Goal: Transaction & Acquisition: Purchase product/service

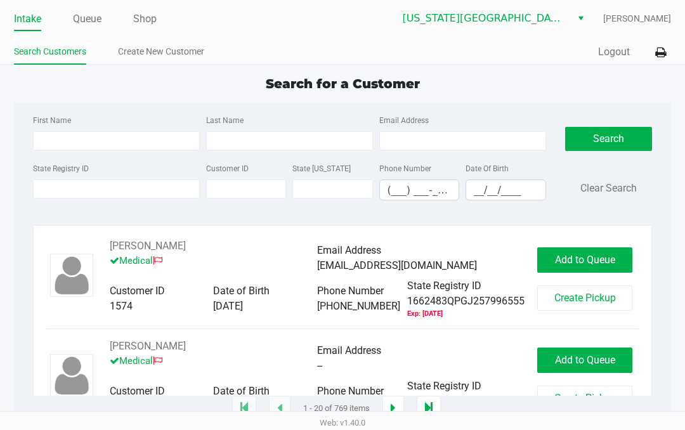
click at [89, 15] on link "Queue" at bounding box center [87, 19] width 29 height 18
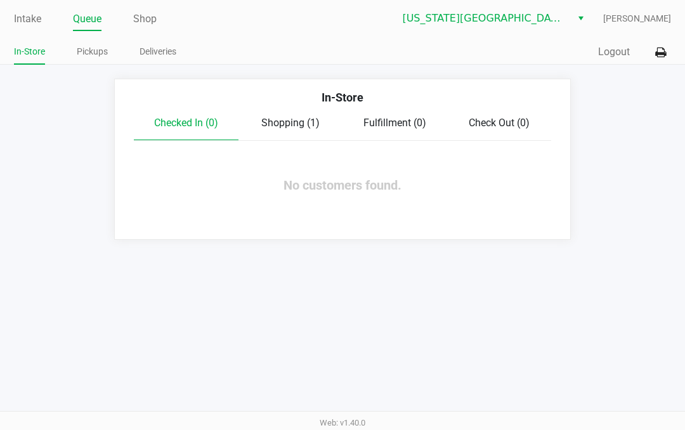
click at [295, 122] on span "Shopping (1)" at bounding box center [290, 123] width 58 height 12
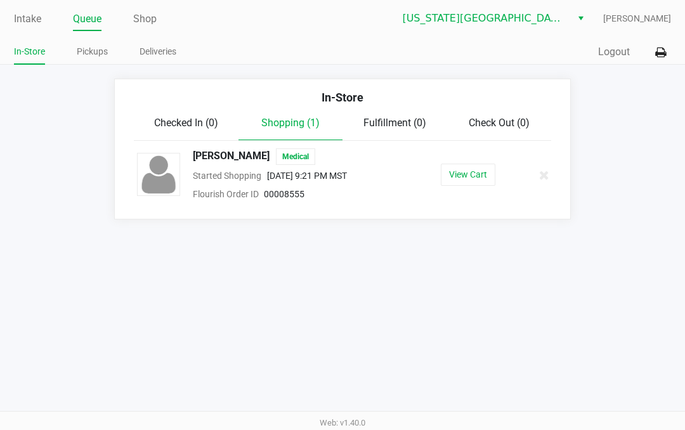
click at [462, 169] on button "View Cart" at bounding box center [468, 175] width 55 height 22
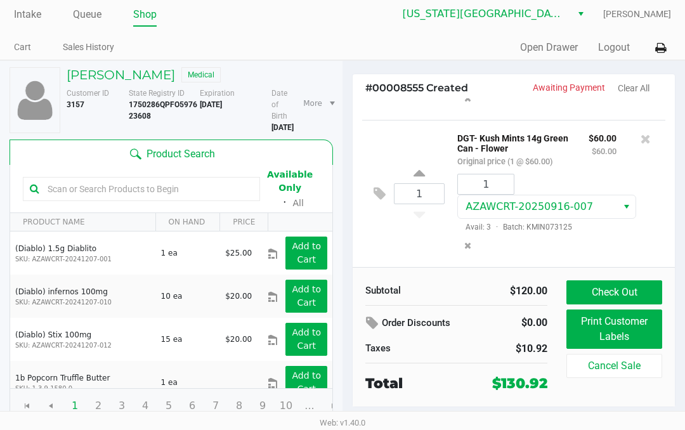
scroll to position [129, 0]
click at [369, 191] on div "1 DGT- Kush Mints 14g Green Can - Flower Original price (1 @ $60.00) $60.00 $60…" at bounding box center [513, 193] width 303 height 147
click at [380, 190] on icon at bounding box center [380, 193] width 12 height 15
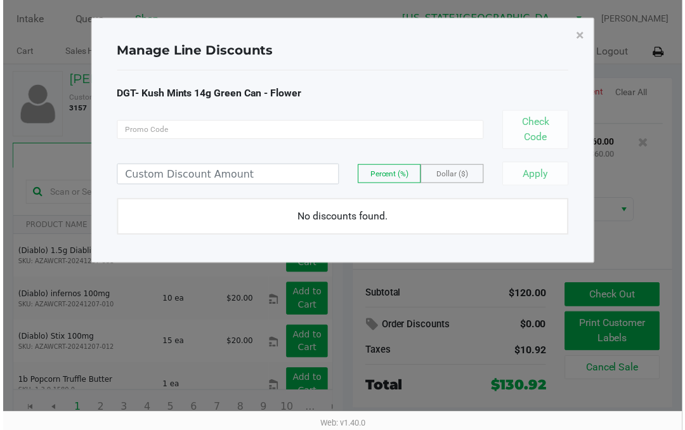
scroll to position [126, 0]
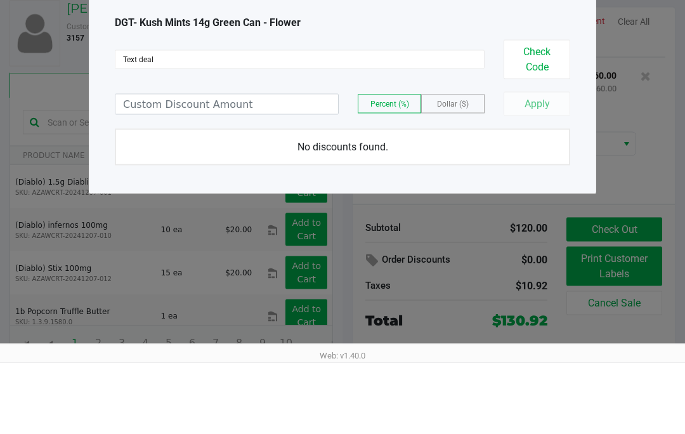
type input "Text deal"
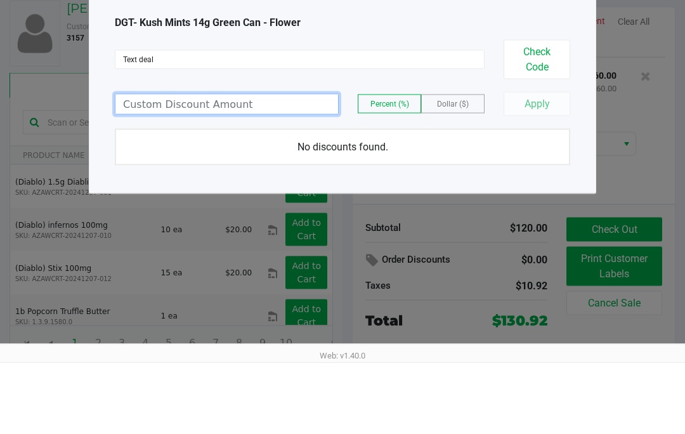
click at [237, 166] on input at bounding box center [226, 176] width 223 height 20
click at [382, 171] on span "Percent (%)" at bounding box center [389, 175] width 39 height 9
type input "100.00"
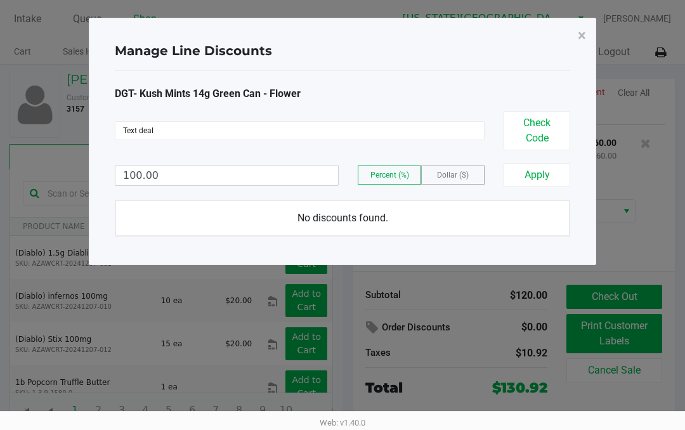
click at [542, 176] on button "Apply" at bounding box center [537, 175] width 67 height 24
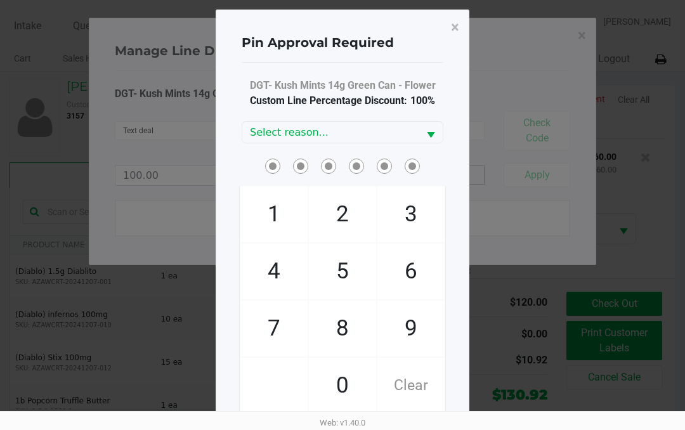
click at [417, 264] on span "6" at bounding box center [410, 272] width 67 height 56
checkbox input "true"
click at [341, 394] on span "0" at bounding box center [342, 386] width 67 height 56
checkbox input "true"
click at [409, 282] on span "6" at bounding box center [410, 272] width 67 height 56
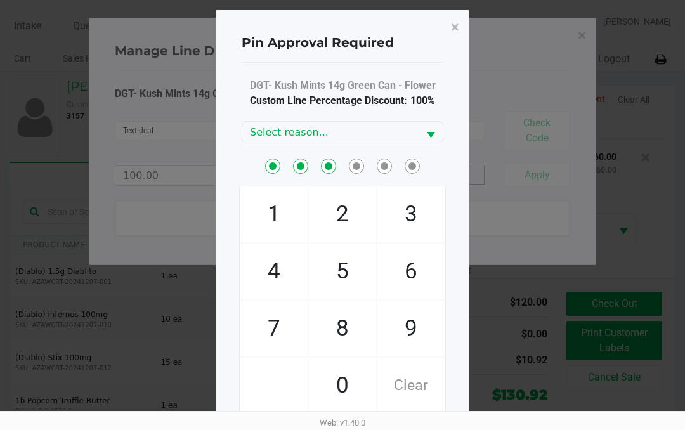
checkbox input "true"
click at [339, 347] on span "8" at bounding box center [342, 329] width 67 height 56
checkbox input "true"
click at [412, 383] on span "Clear" at bounding box center [410, 386] width 67 height 56
checkbox input "false"
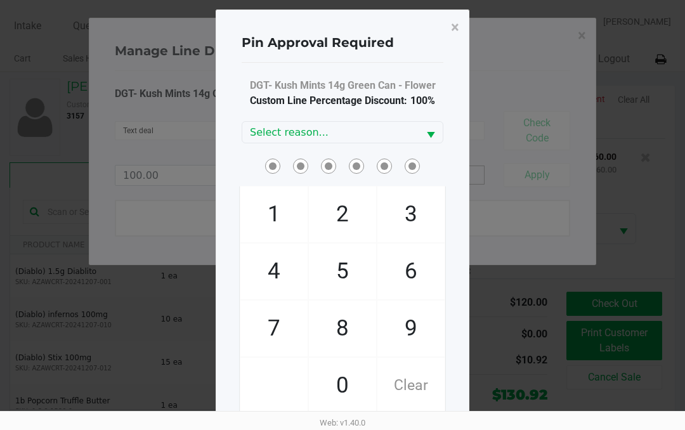
checkbox input "false"
click at [410, 384] on span "Clear" at bounding box center [410, 386] width 67 height 56
click at [410, 382] on span "Clear" at bounding box center [410, 386] width 67 height 56
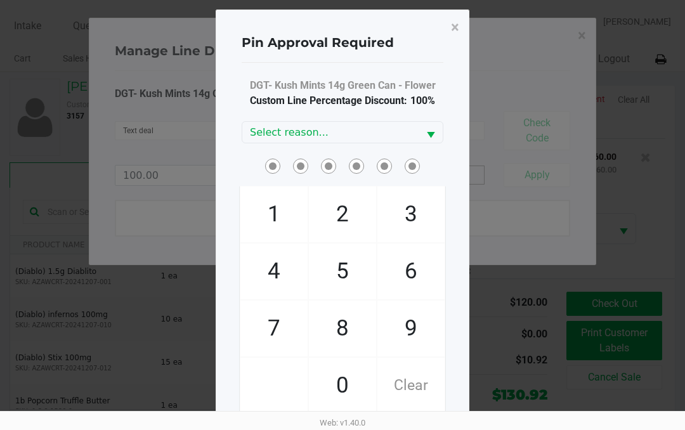
click at [406, 261] on span "6" at bounding box center [410, 272] width 67 height 56
checkbox input "true"
click at [341, 373] on span "0" at bounding box center [342, 386] width 67 height 56
checkbox input "true"
click at [338, 388] on span "0" at bounding box center [342, 386] width 67 height 56
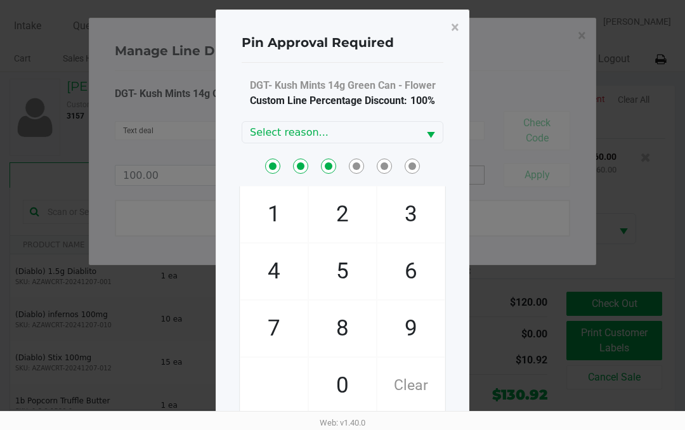
checkbox input "true"
click at [405, 278] on span "6" at bounding box center [410, 272] width 67 height 56
checkbox input "true"
click at [419, 381] on span "Clear" at bounding box center [410, 386] width 67 height 56
checkbox input "false"
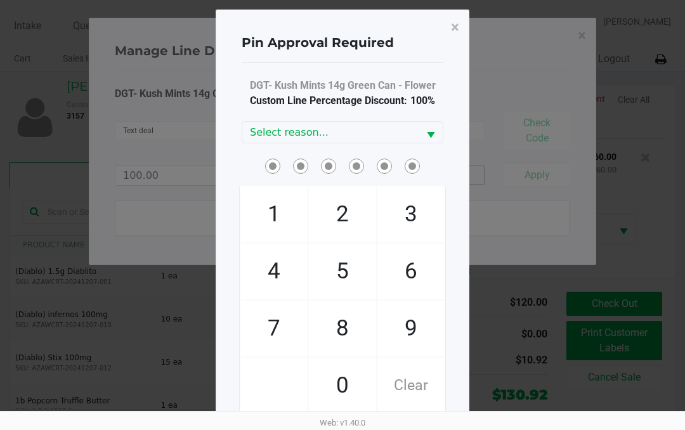
checkbox input "false"
click at [412, 386] on span "Clear" at bounding box center [410, 386] width 67 height 56
click at [414, 271] on span "6" at bounding box center [410, 272] width 67 height 56
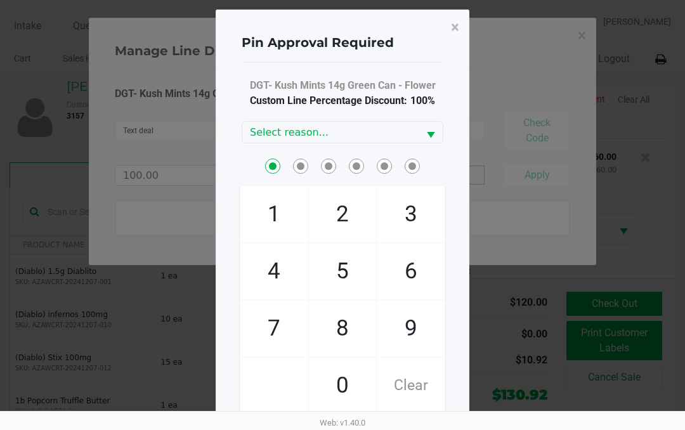
checkbox input "true"
click at [337, 315] on span "8" at bounding box center [342, 329] width 67 height 56
checkbox input "true"
click at [339, 381] on span "0" at bounding box center [342, 386] width 67 height 56
checkbox input "true"
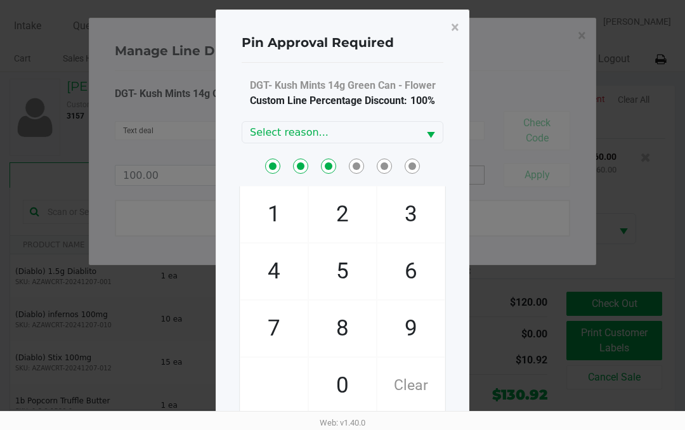
click at [337, 382] on span "0" at bounding box center [342, 386] width 67 height 56
checkbox input "true"
click at [334, 320] on span "8" at bounding box center [342, 329] width 67 height 56
checkbox input "true"
click at [417, 374] on span "Clear" at bounding box center [410, 386] width 67 height 56
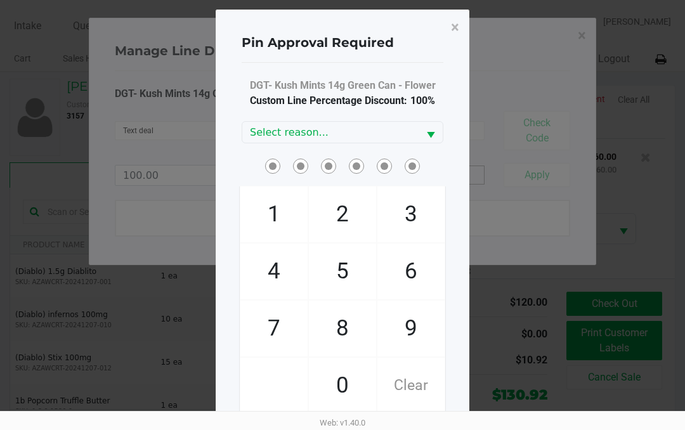
checkbox input "false"
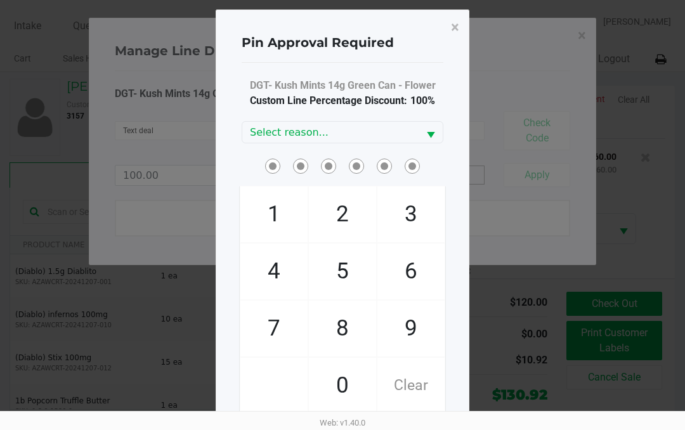
click at [414, 376] on span "Clear" at bounding box center [410, 386] width 67 height 56
click at [409, 372] on span "Clear" at bounding box center [410, 386] width 67 height 56
click at [414, 268] on span "6" at bounding box center [410, 272] width 67 height 56
checkbox input "true"
click at [350, 311] on span "8" at bounding box center [342, 329] width 67 height 56
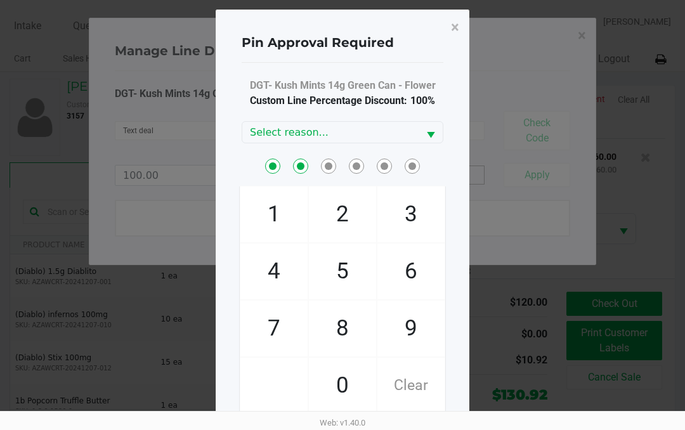
checkbox input "true"
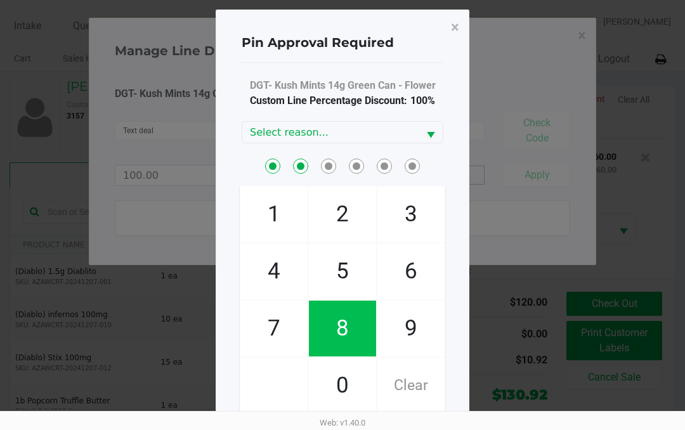
click at [344, 378] on span "0" at bounding box center [342, 386] width 67 height 56
checkbox input "true"
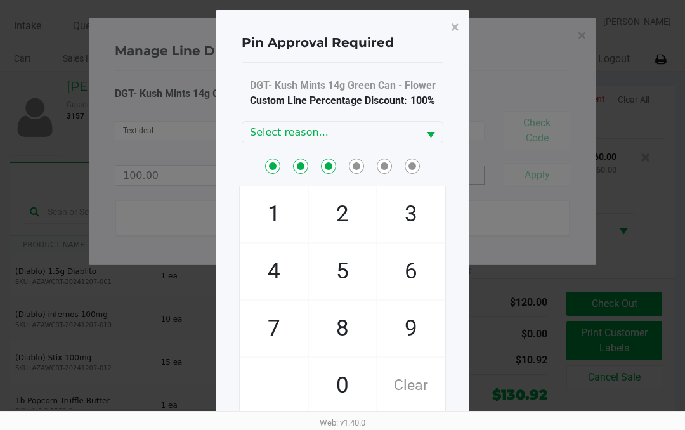
click at [412, 271] on span "6" at bounding box center [410, 272] width 67 height 56
checkbox input "true"
click at [417, 387] on span "Clear" at bounding box center [410, 386] width 67 height 56
checkbox input "false"
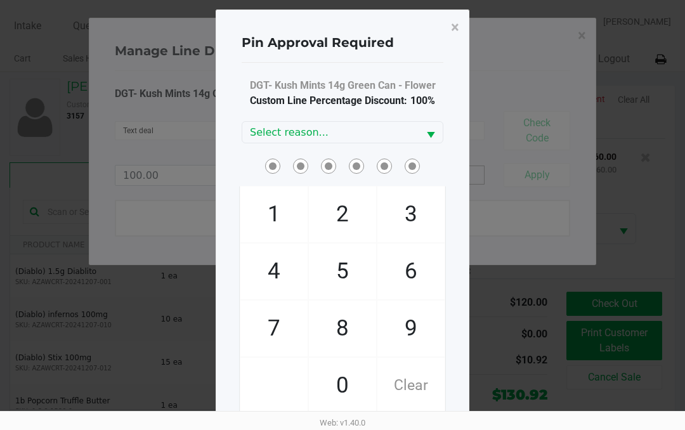
checkbox input "false"
click at [410, 387] on span "Clear" at bounding box center [410, 386] width 67 height 56
click at [409, 387] on span "Clear" at bounding box center [410, 386] width 67 height 56
click at [414, 260] on span "6" at bounding box center [410, 272] width 67 height 56
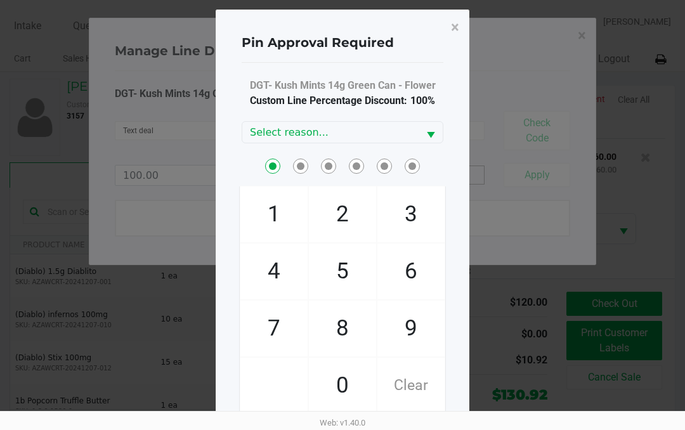
checkbox input "true"
click at [346, 325] on span "8" at bounding box center [342, 329] width 67 height 56
checkbox input "true"
click at [332, 384] on span "0" at bounding box center [342, 386] width 67 height 56
checkbox input "true"
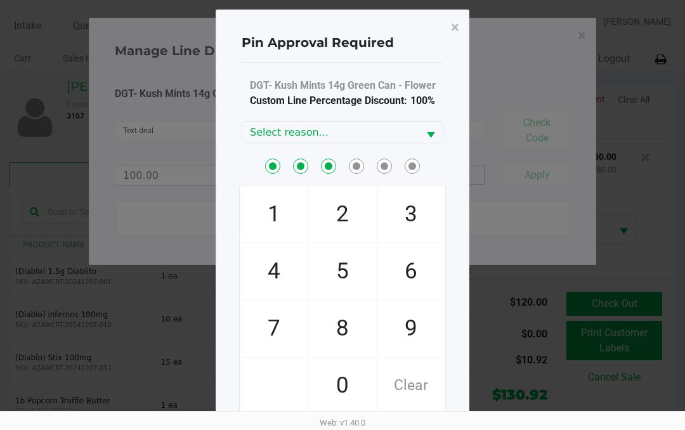
click at [335, 384] on span "0" at bounding box center [342, 386] width 67 height 56
checkbox input "true"
click at [406, 268] on span "6" at bounding box center [410, 272] width 67 height 56
checkbox input "true"
click at [348, 329] on span "8" at bounding box center [342, 329] width 67 height 56
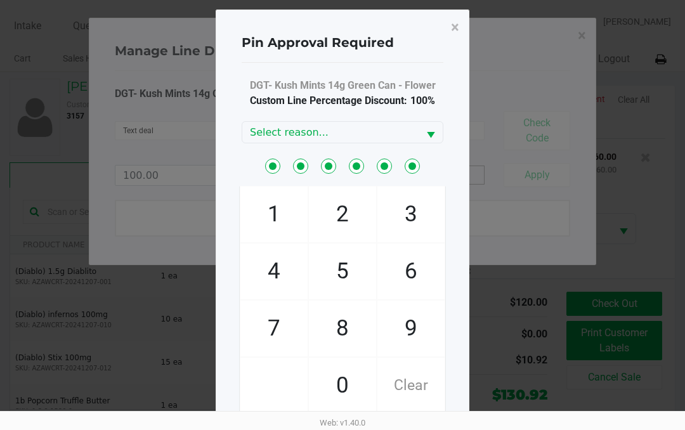
checkbox input "true"
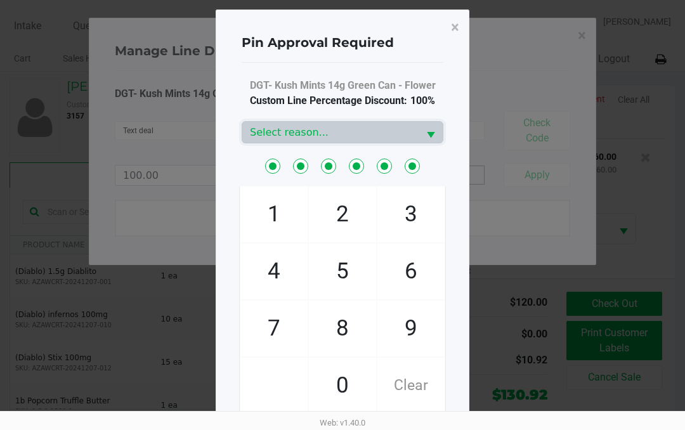
click at [352, 134] on span "Select reason..." at bounding box center [330, 132] width 161 height 15
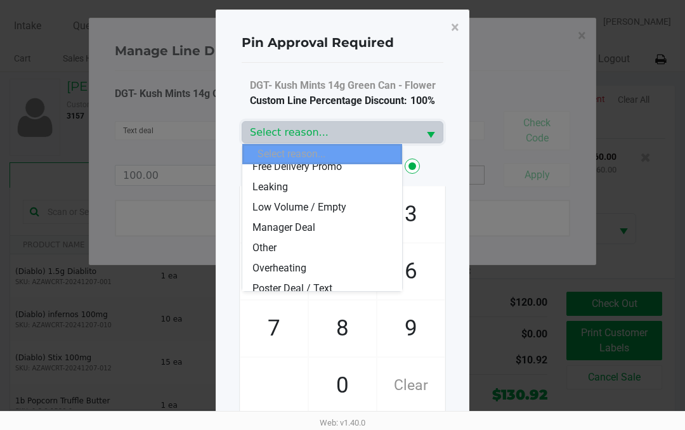
scroll to position [96, 0]
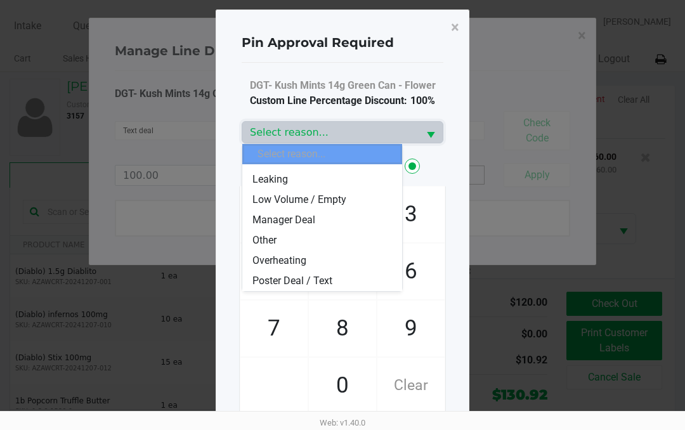
click at [276, 281] on span "Poster Deal / Text" at bounding box center [292, 280] width 80 height 15
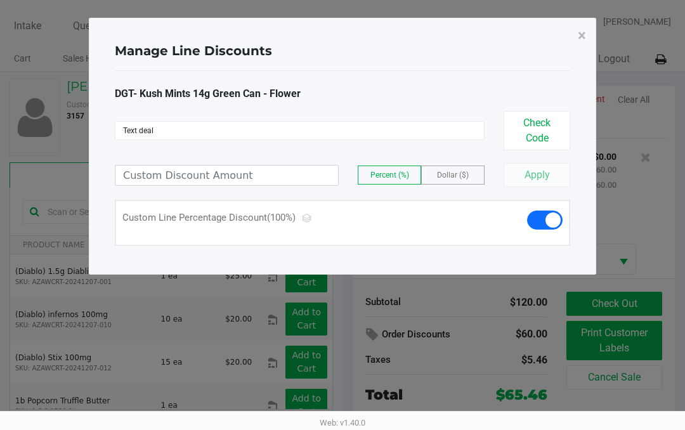
scroll to position [143, 0]
click at [575, 39] on button "×" at bounding box center [582, 36] width 29 height 36
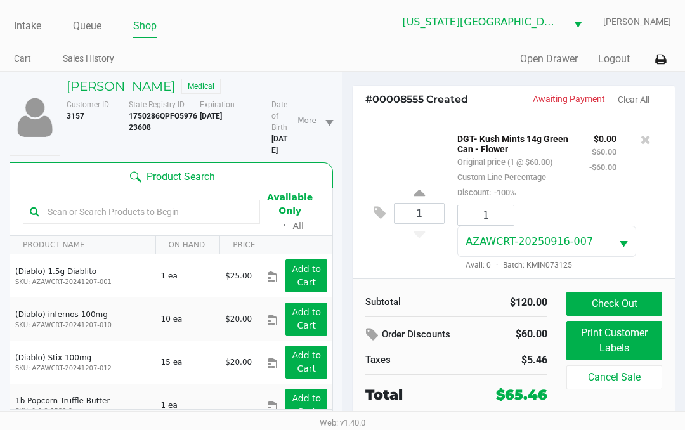
click at [98, 27] on link "Queue" at bounding box center [87, 26] width 29 height 18
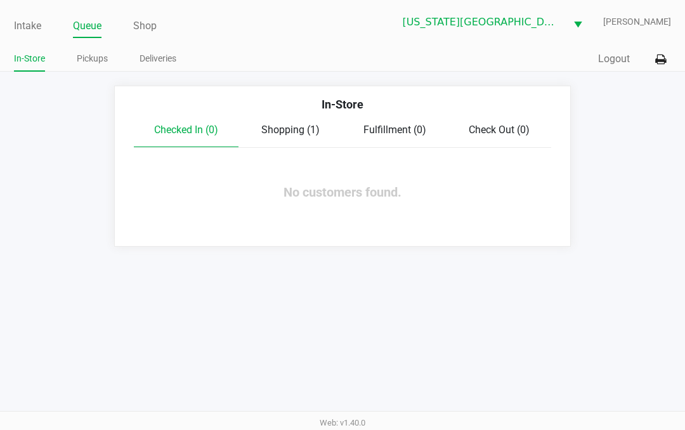
click at [297, 127] on span "Shopping (1)" at bounding box center [290, 130] width 58 height 12
click at [503, 129] on span "Check Out (1)" at bounding box center [499, 130] width 61 height 12
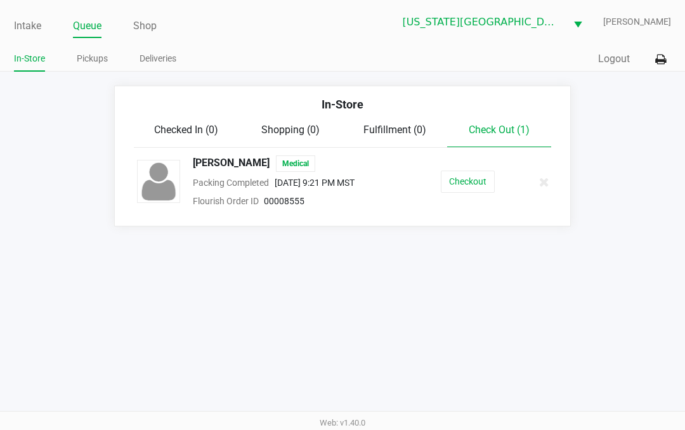
click at [478, 179] on button "Checkout" at bounding box center [468, 182] width 54 height 22
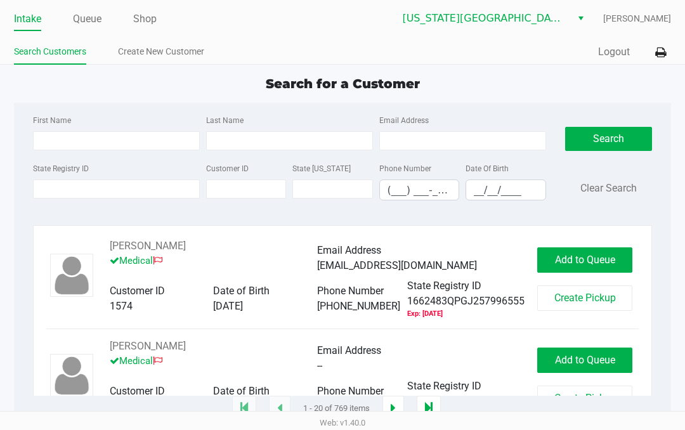
click at [98, 20] on link "Queue" at bounding box center [87, 19] width 29 height 18
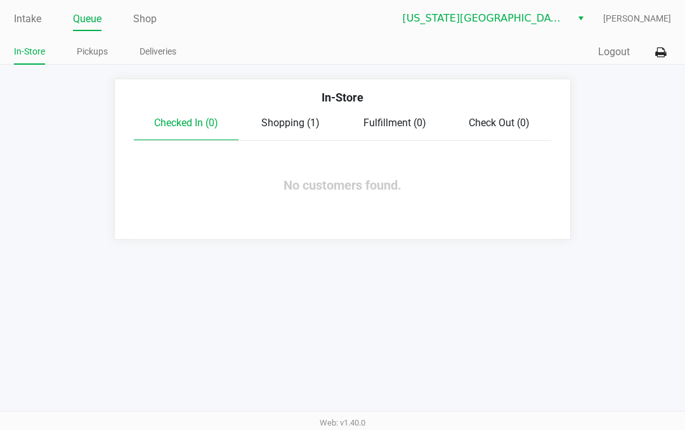
click at [301, 115] on div "Shopping (1)" at bounding box center [291, 122] width 105 height 15
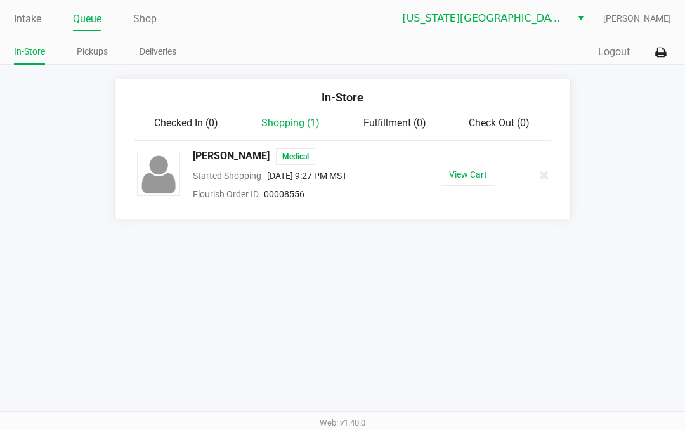
click at [472, 178] on button "View Cart" at bounding box center [468, 175] width 55 height 22
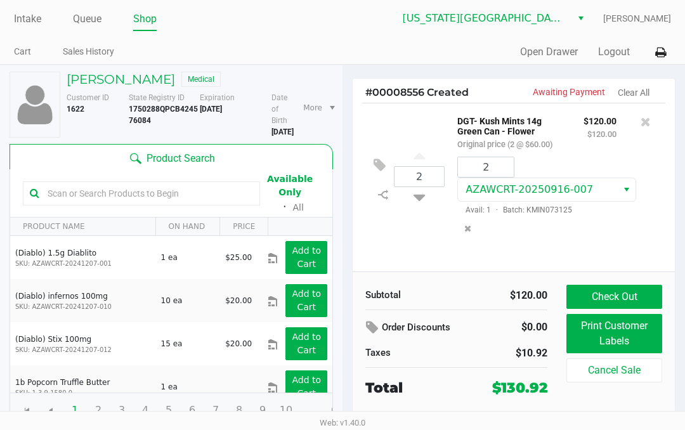
click at [383, 162] on icon at bounding box center [380, 165] width 12 height 15
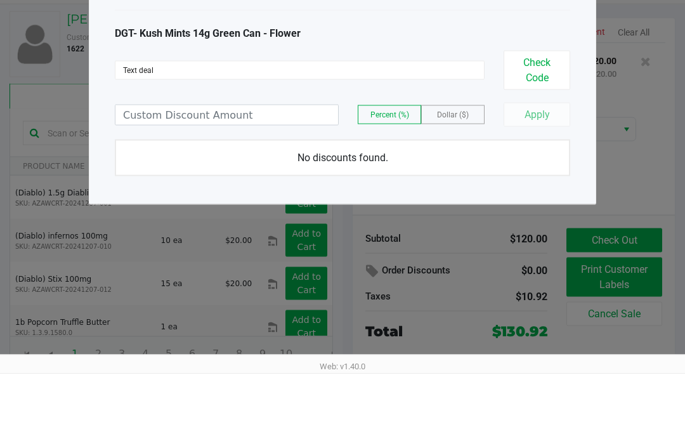
type input "Text deal"
click at [241, 166] on input at bounding box center [226, 176] width 223 height 20
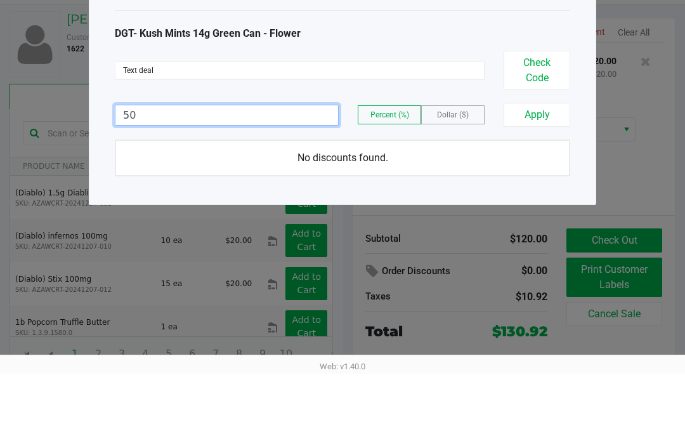
click at [403, 171] on span "Percent (%)" at bounding box center [389, 175] width 39 height 9
type input "50.00"
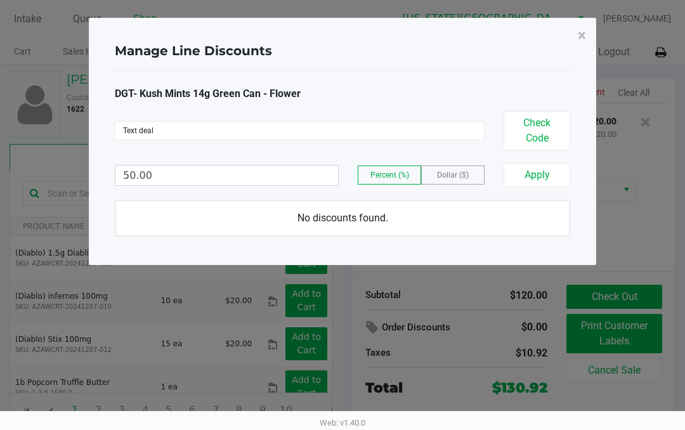
click at [524, 174] on button "Apply" at bounding box center [537, 175] width 67 height 24
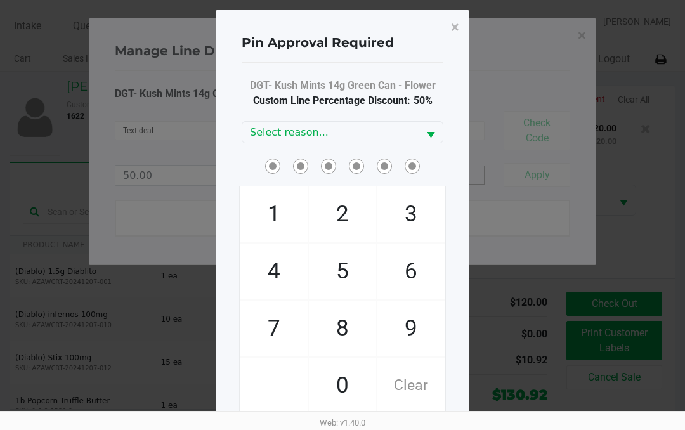
click at [422, 263] on span "6" at bounding box center [410, 272] width 67 height 56
checkbox input "true"
click at [334, 313] on span "8" at bounding box center [342, 329] width 67 height 56
checkbox input "true"
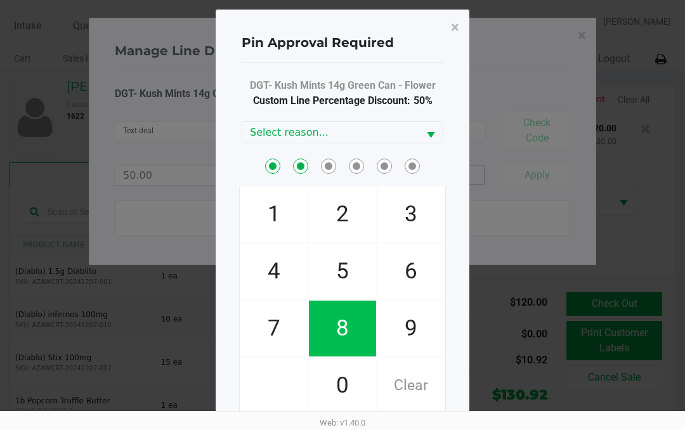
click at [340, 393] on span "0" at bounding box center [342, 386] width 67 height 56
checkbox input "true"
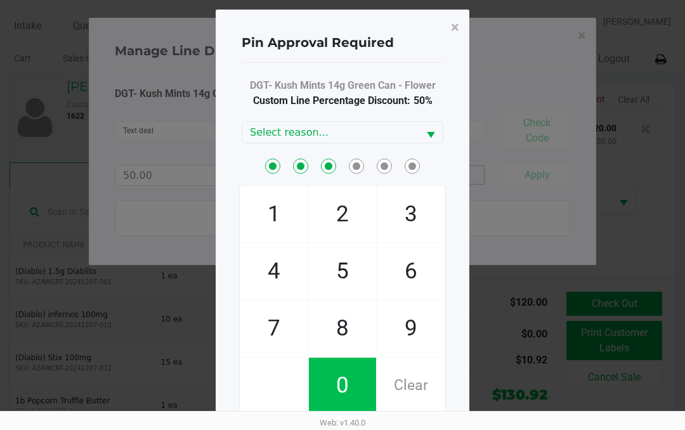
click at [336, 390] on span "0" at bounding box center [342, 386] width 67 height 56
checkbox input "true"
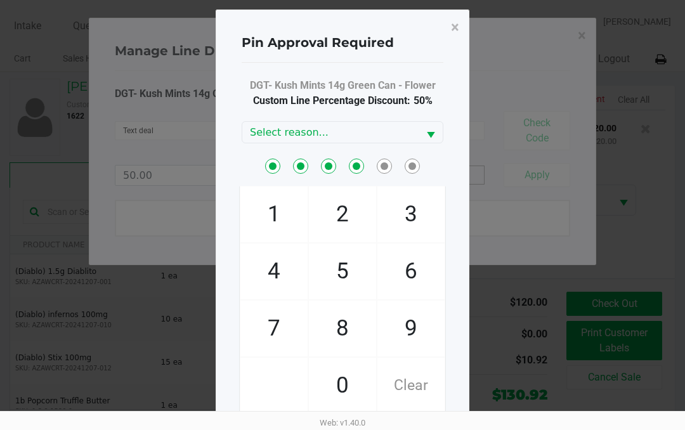
click at [343, 332] on span "8" at bounding box center [342, 329] width 67 height 56
checkbox input "true"
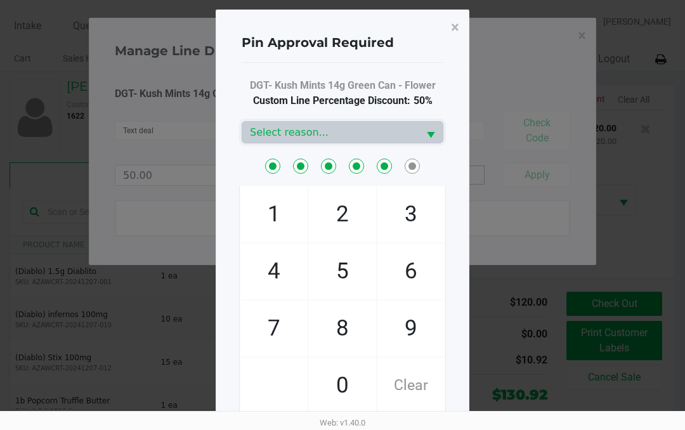
click at [350, 131] on span "Select reason..." at bounding box center [330, 132] width 161 height 15
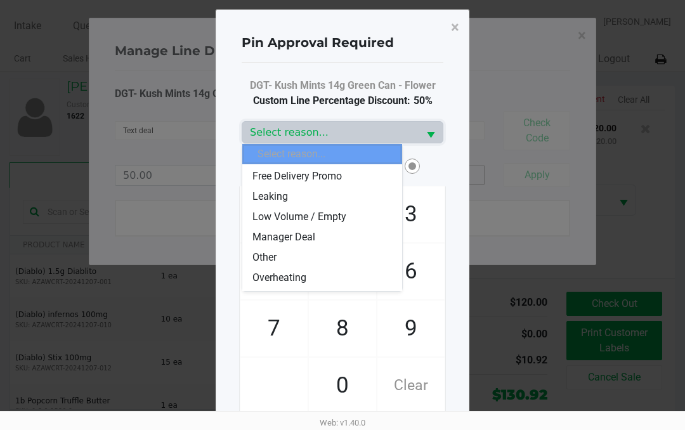
scroll to position [96, 0]
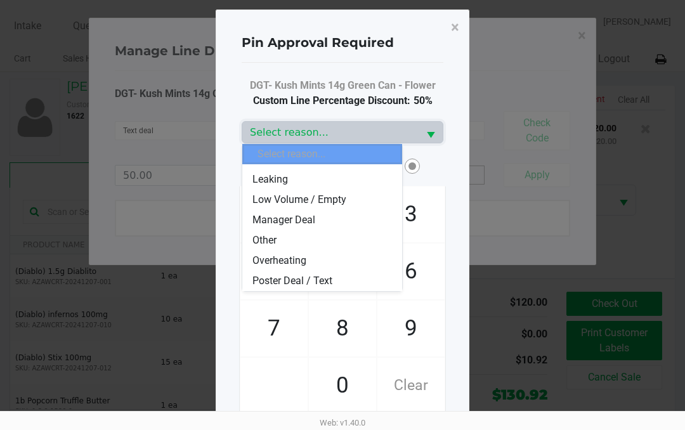
click at [290, 278] on span "Poster Deal / Text" at bounding box center [292, 280] width 80 height 15
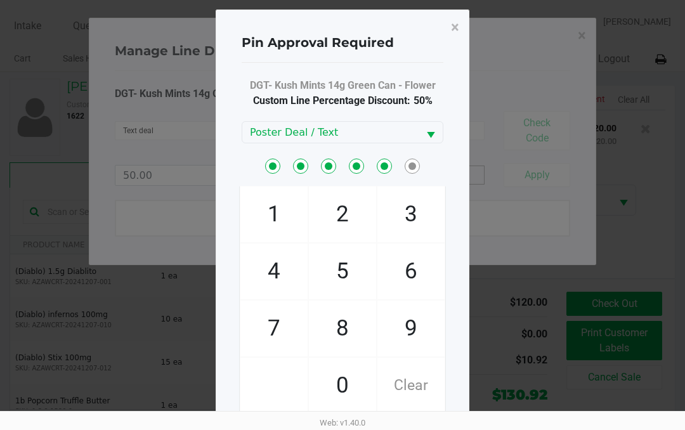
click at [414, 385] on span "Clear" at bounding box center [410, 386] width 67 height 56
checkbox input "false"
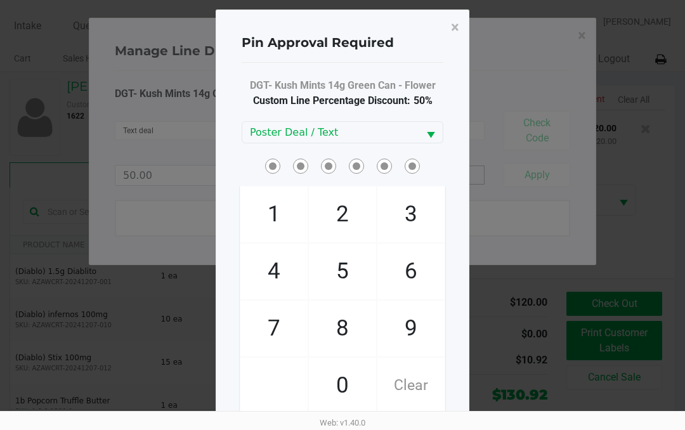
checkbox input "false"
click at [414, 389] on span "Clear" at bounding box center [410, 386] width 67 height 56
click at [414, 391] on span "Clear" at bounding box center [410, 386] width 67 height 56
click at [419, 261] on span "6" at bounding box center [410, 272] width 67 height 56
checkbox input "true"
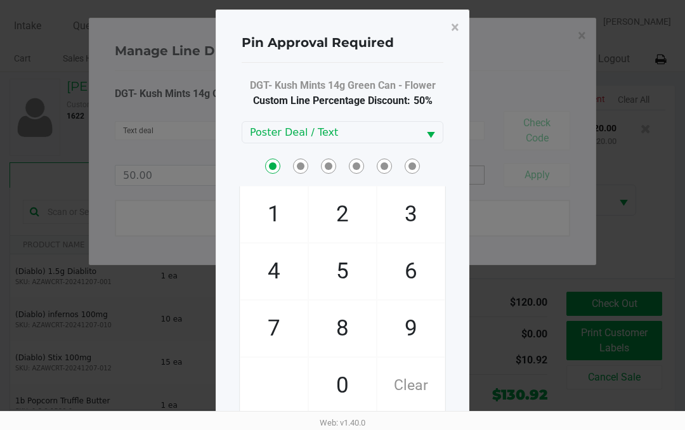
click at [340, 330] on span "8" at bounding box center [342, 329] width 67 height 56
checkbox input "true"
click at [346, 386] on span "0" at bounding box center [342, 386] width 67 height 56
checkbox input "true"
click at [337, 384] on span "0" at bounding box center [342, 386] width 67 height 56
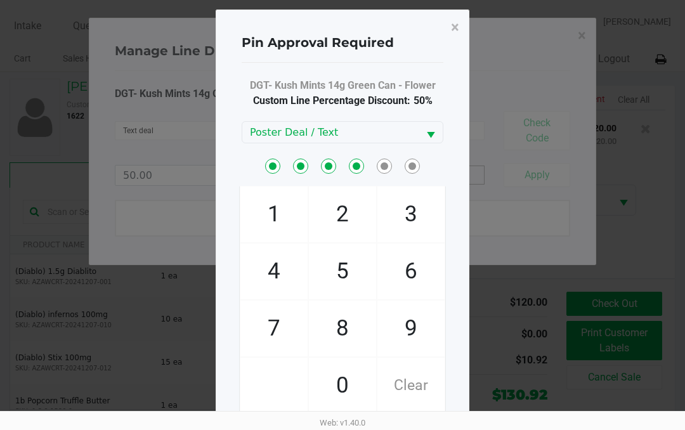
checkbox input "true"
click at [414, 266] on span "6" at bounding box center [410, 272] width 67 height 56
checkbox input "true"
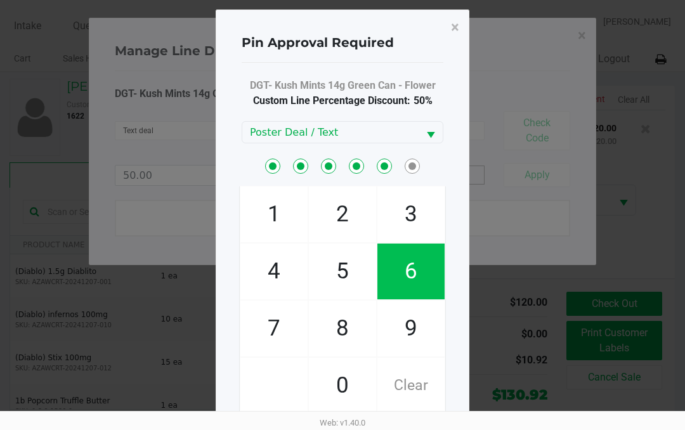
click at [356, 323] on span "8" at bounding box center [342, 329] width 67 height 56
checkbox input "true"
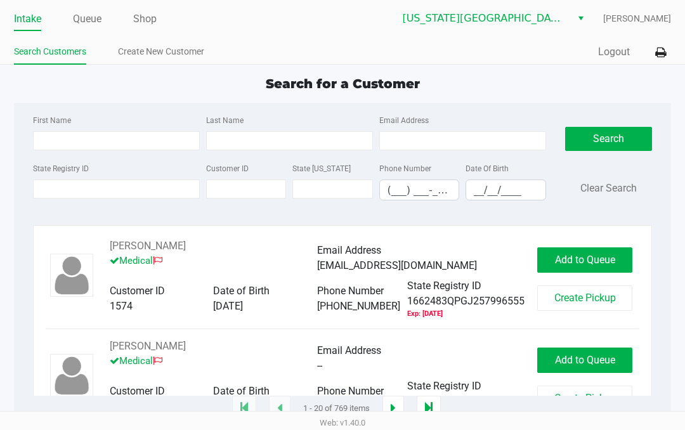
click at [100, 18] on link "Queue" at bounding box center [87, 19] width 29 height 18
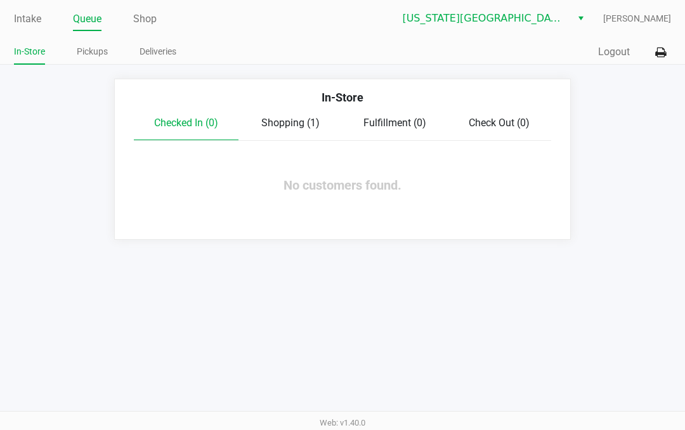
click at [301, 118] on span "Shopping (1)" at bounding box center [290, 123] width 58 height 12
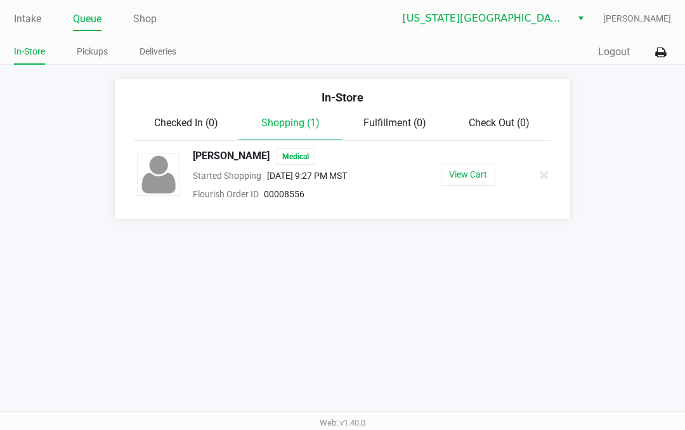
click at [472, 173] on button "View Cart" at bounding box center [468, 175] width 55 height 22
